Goal: Information Seeking & Learning: Learn about a topic

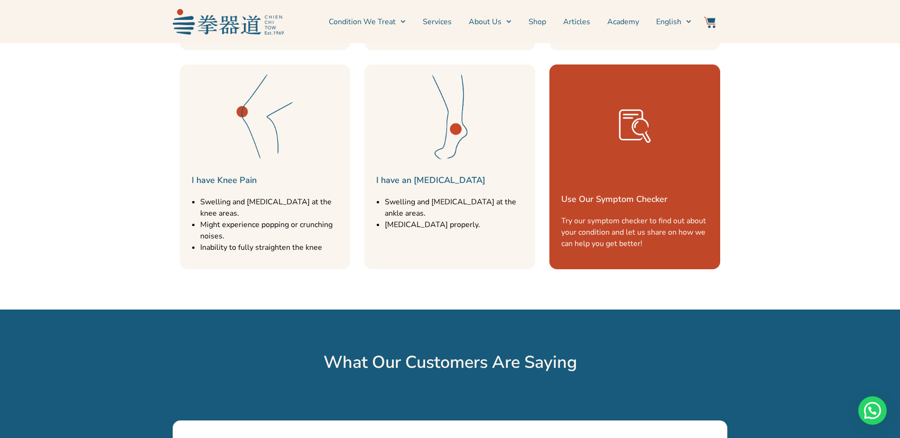
scroll to position [1281, 0]
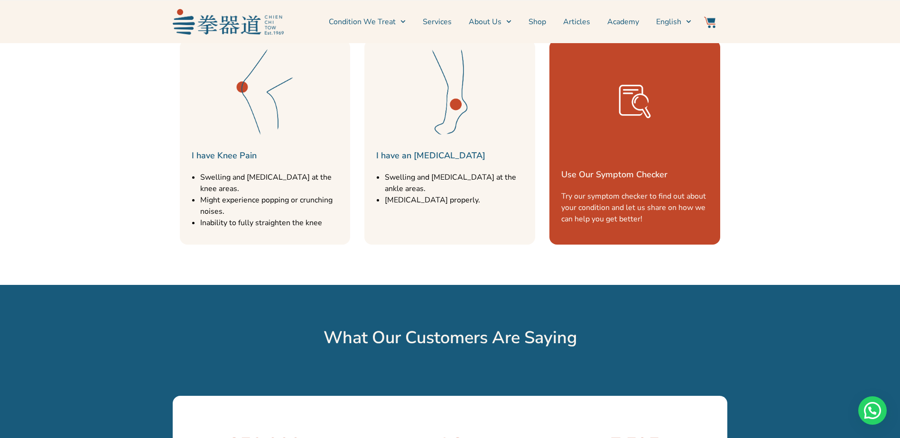
click at [619, 172] on link "Use Our Symptom Checker" at bounding box center [614, 174] width 106 height 11
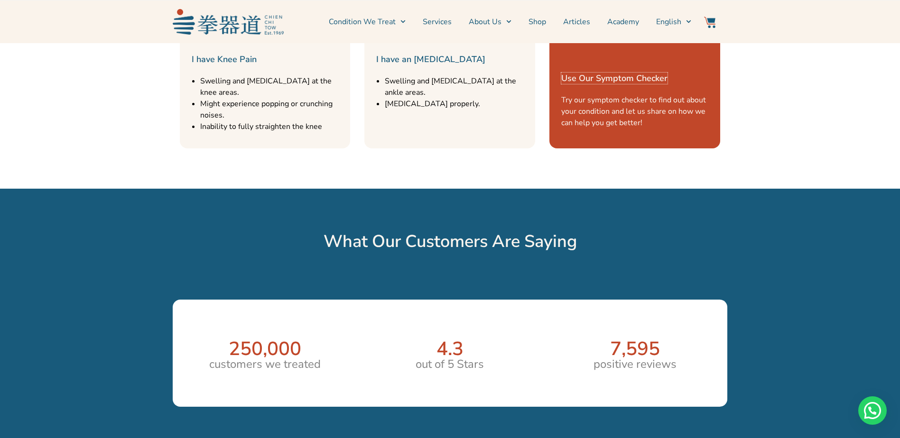
scroll to position [1423, 0]
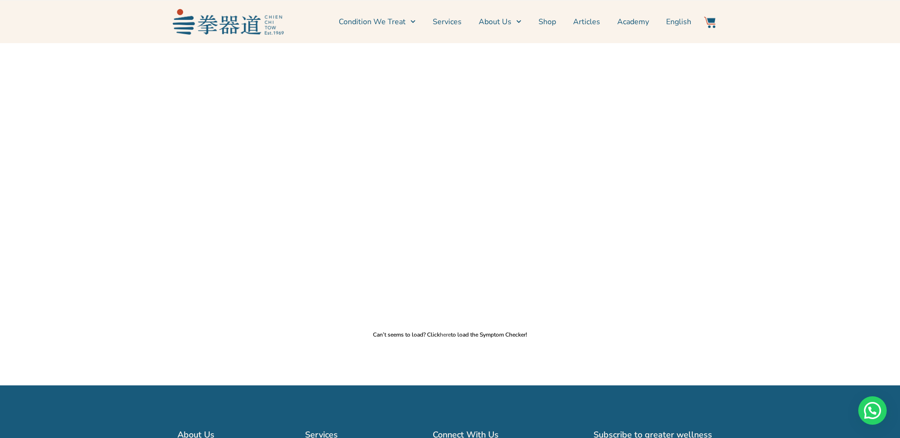
click at [444, 333] on link "here" at bounding box center [445, 335] width 11 height 8
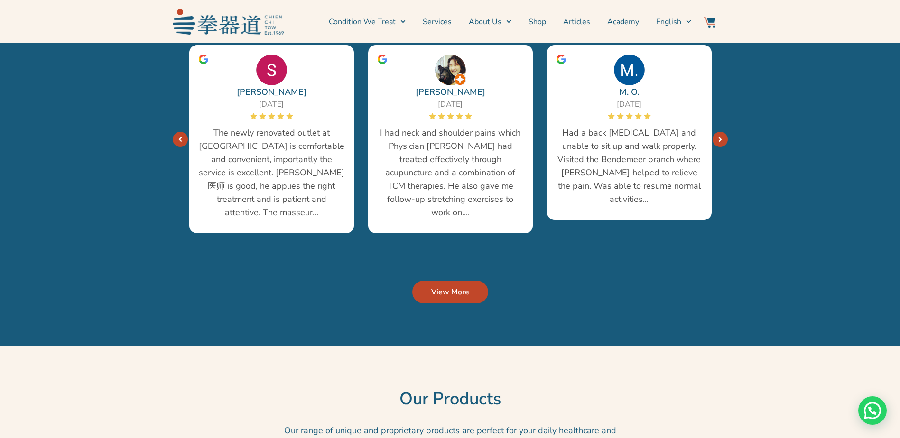
scroll to position [1802, 0]
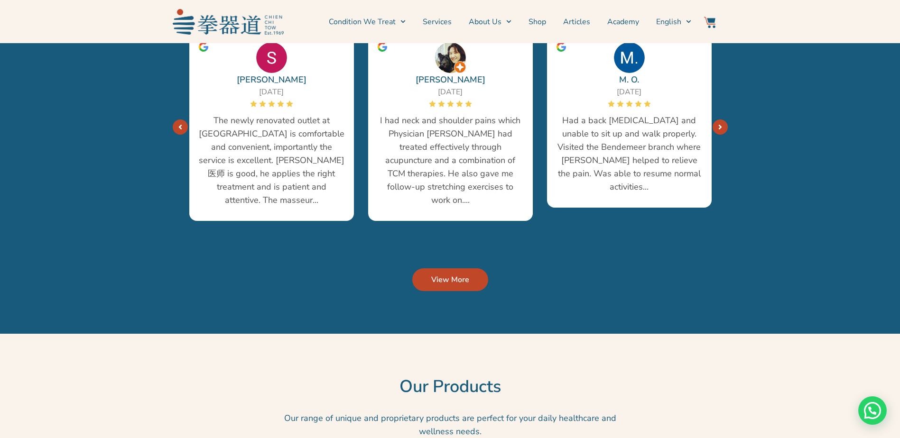
click at [470, 268] on link "View More" at bounding box center [450, 279] width 76 height 23
